Goal: Navigation & Orientation: Find specific page/section

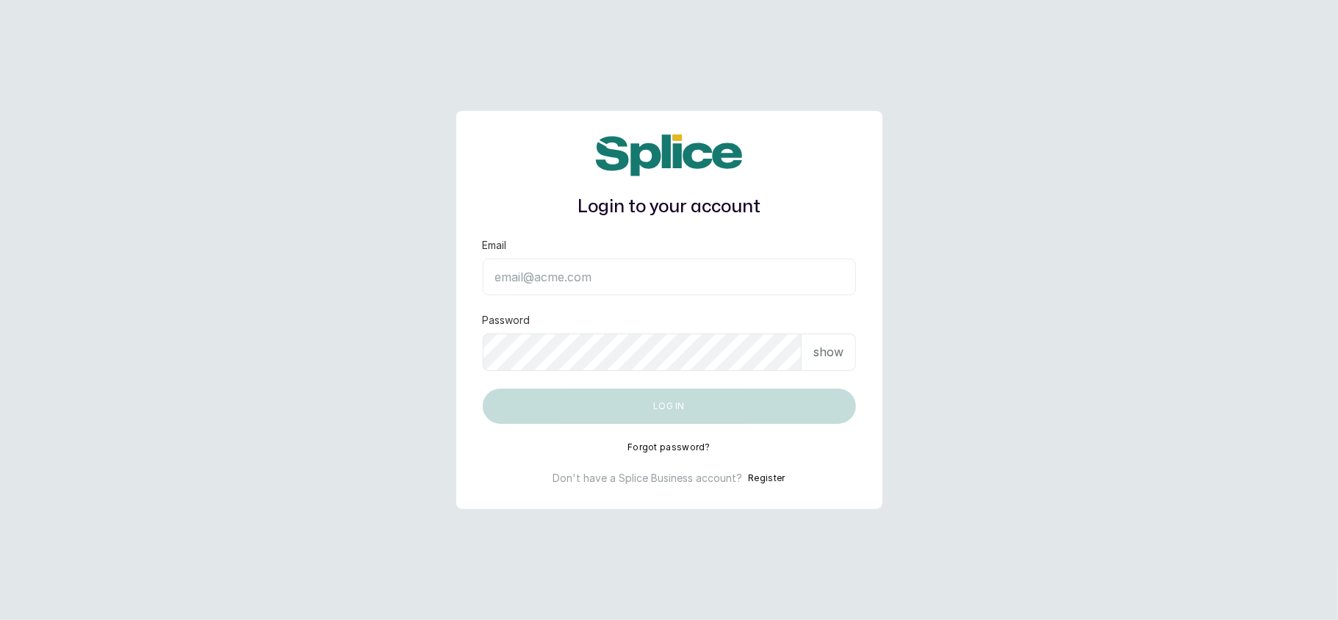
click at [526, 282] on input "Email" at bounding box center [669, 277] width 373 height 37
type input "layo@withsplice.com"
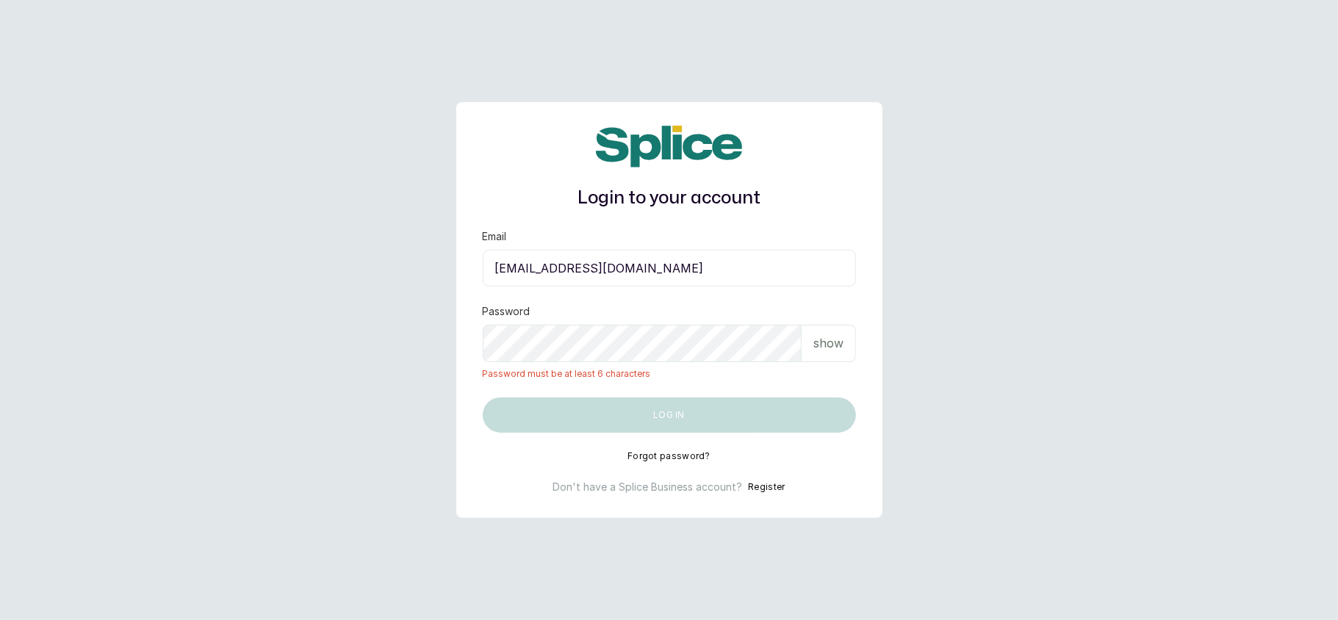
click at [827, 338] on p "show" at bounding box center [828, 343] width 30 height 18
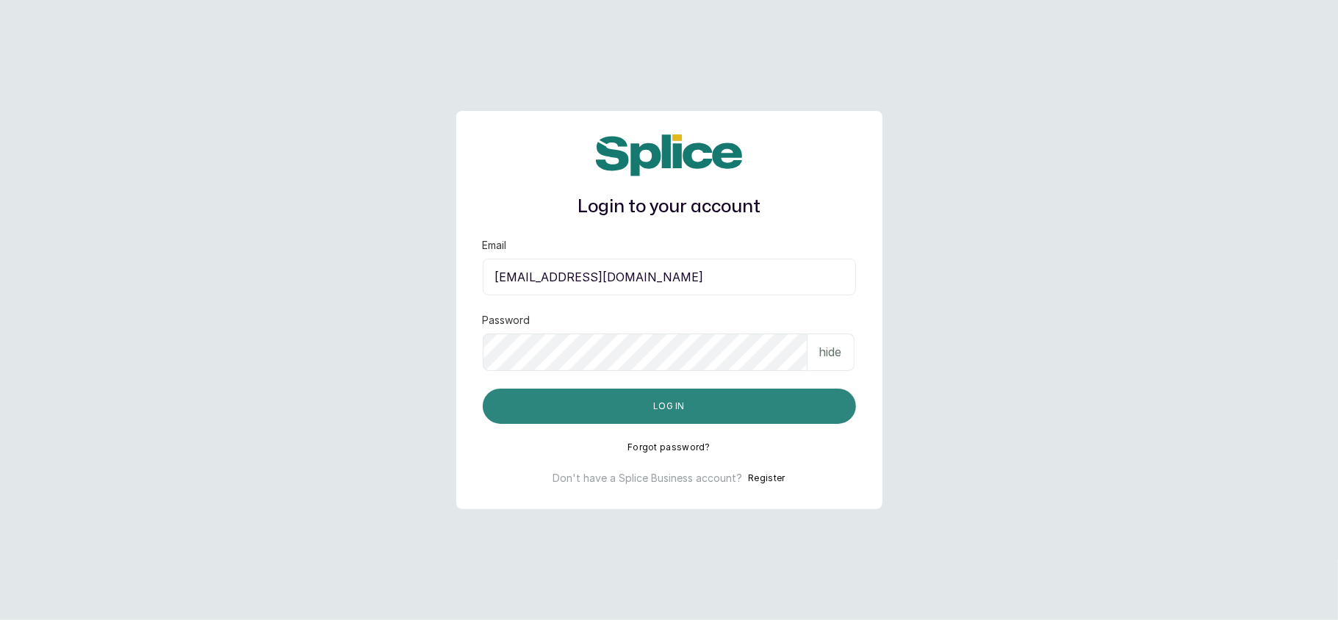
click at [730, 404] on button "Log in" at bounding box center [669, 406] width 373 height 35
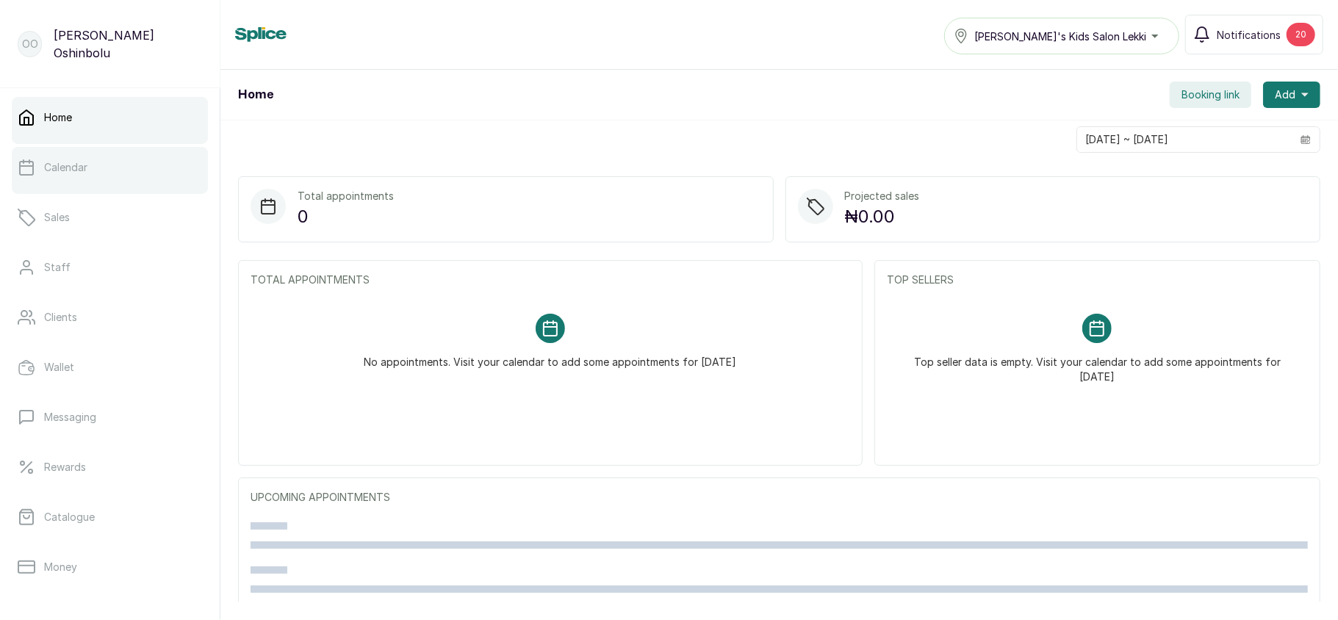
click at [104, 162] on link "Calendar" at bounding box center [110, 167] width 196 height 41
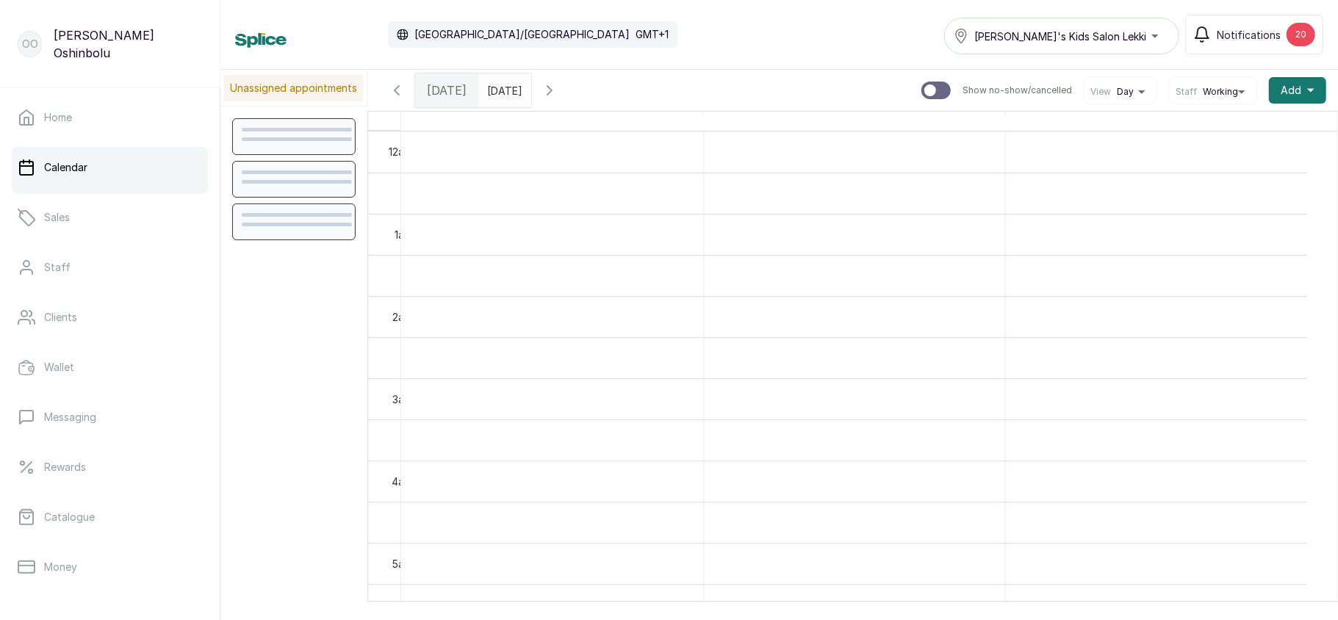
scroll to position [495, 0]
